Goal: Task Accomplishment & Management: Complete application form

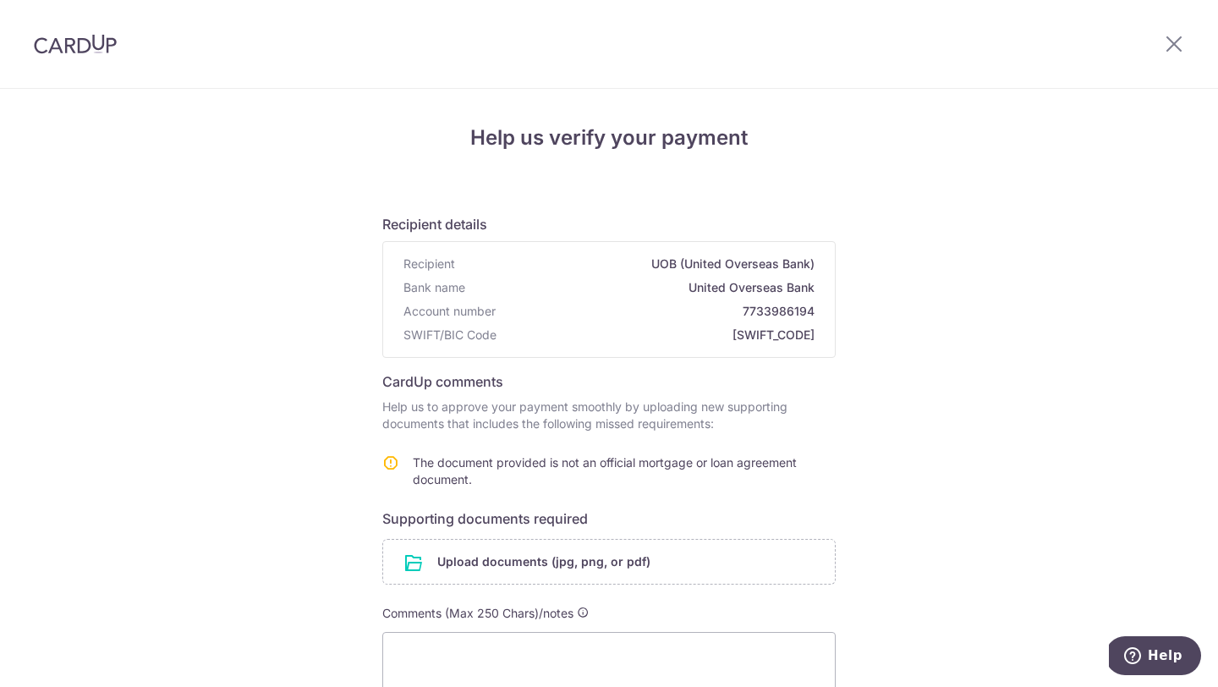
scroll to position [209, 0]
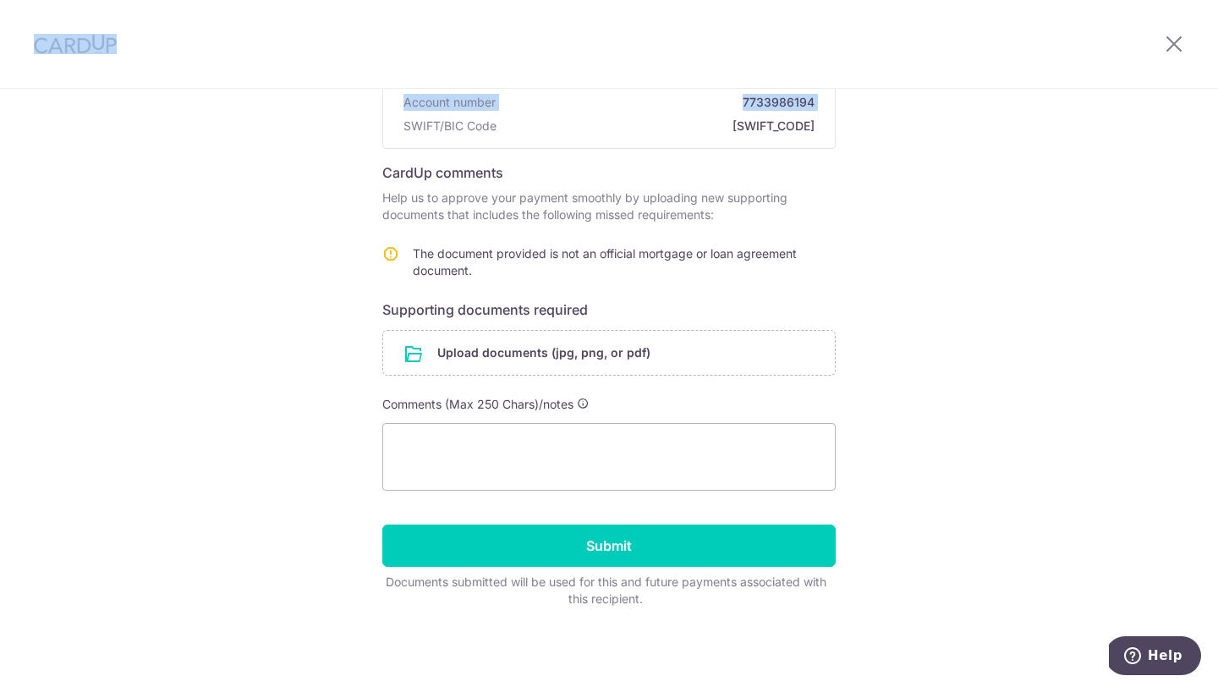
drag, startPoint x: 324, startPoint y: 116, endPoint x: 246, endPoint y: -6, distance: 144.6
click at [246, 0] on html "Help us verify your payment Recipient details Recipient UOB (United Overseas Ba…" at bounding box center [609, 343] width 1218 height 687
